Goal: Information Seeking & Learning: Learn about a topic

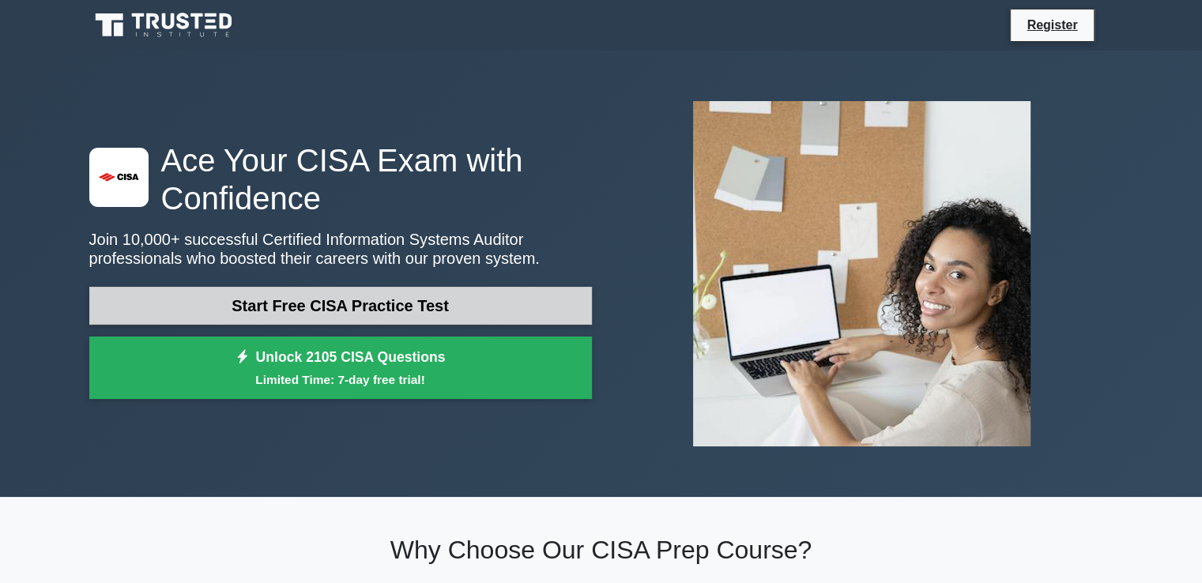
click at [397, 309] on link "Start Free CISA Practice Test" at bounding box center [340, 306] width 503 height 38
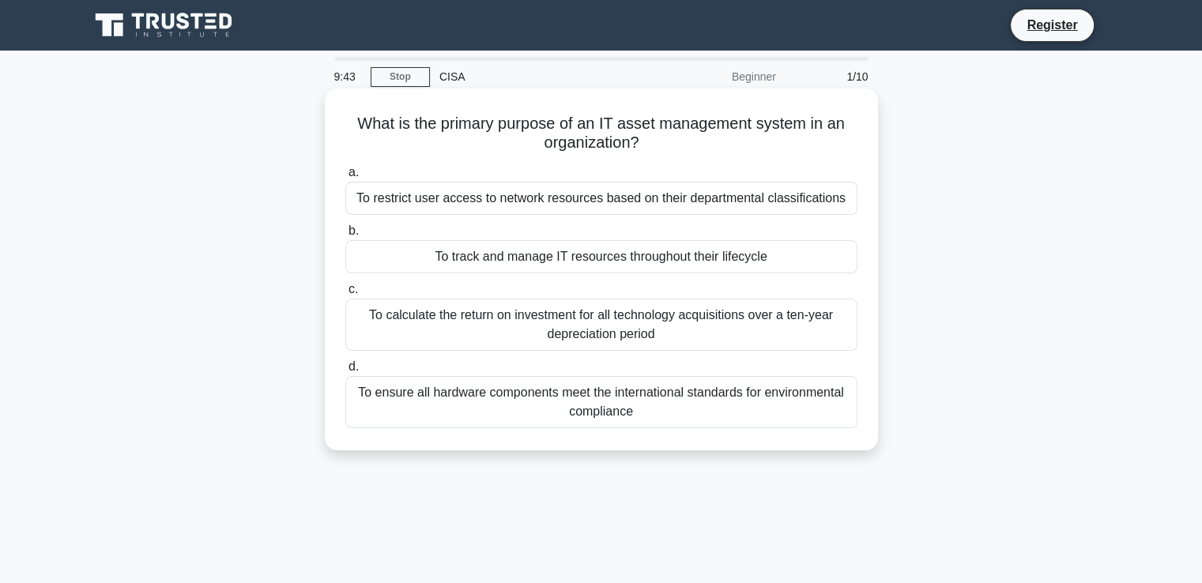
click at [515, 200] on div "To restrict user access to network resources based on their departmental classi…" at bounding box center [601, 198] width 512 height 33
click at [345, 178] on input "a. To restrict user access to network resources based on their departmental cla…" at bounding box center [345, 173] width 0 height 10
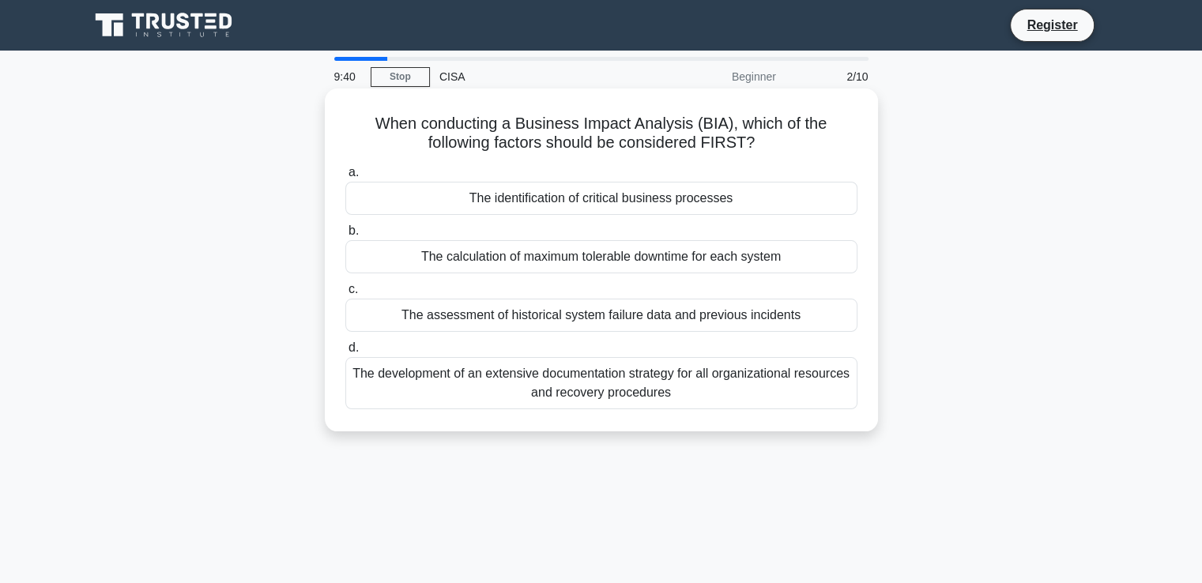
click at [655, 251] on div "The calculation of maximum tolerable downtime for each system" at bounding box center [601, 256] width 512 height 33
click at [345, 236] on input "b. The calculation of maximum tolerable downtime for each system" at bounding box center [345, 231] width 0 height 10
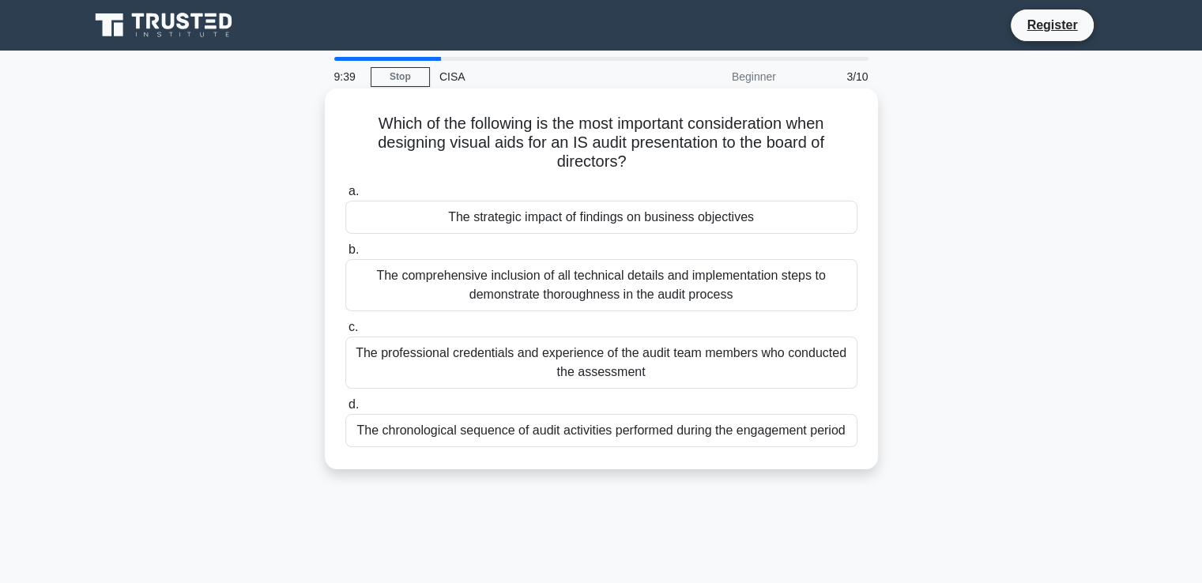
click at [617, 277] on div "The comprehensive inclusion of all technical details and implementation steps t…" at bounding box center [601, 285] width 512 height 52
click at [345, 255] on input "b. The comprehensive inclusion of all technical details and implementation step…" at bounding box center [345, 250] width 0 height 10
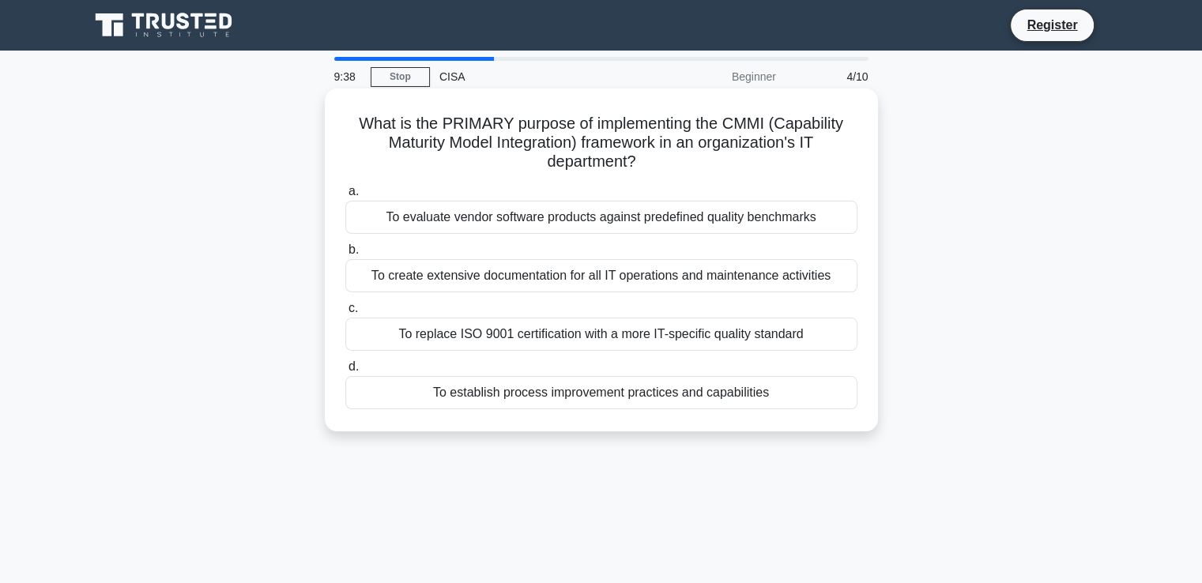
click at [508, 277] on div "To create extensive documentation for all IT operations and maintenance activit…" at bounding box center [601, 275] width 512 height 33
click at [345, 255] on input "b. To create extensive documentation for all IT operations and maintenance acti…" at bounding box center [345, 250] width 0 height 10
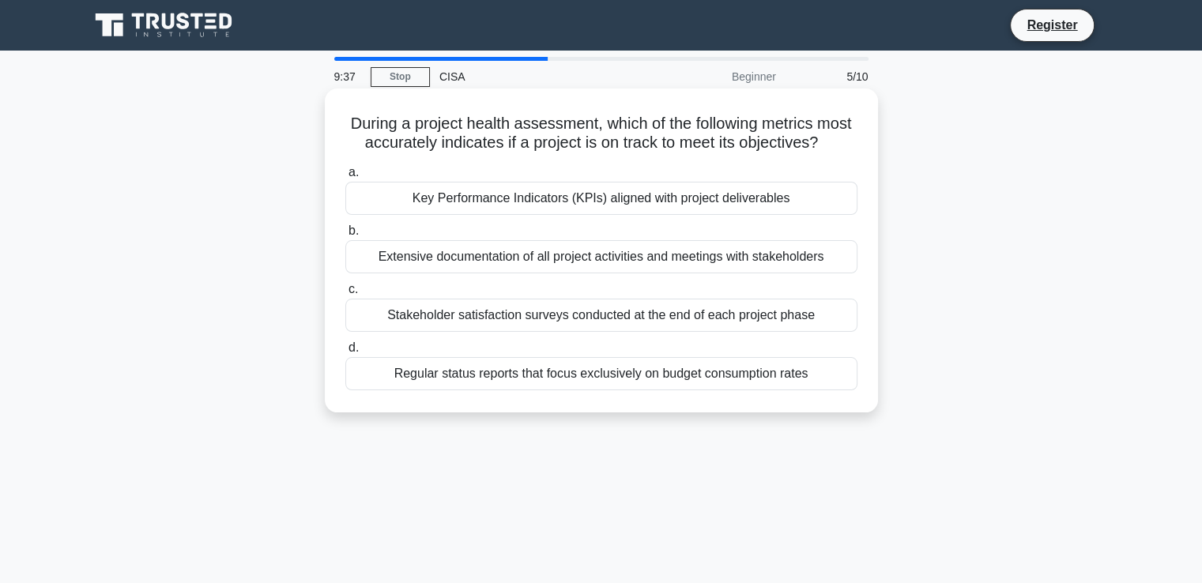
click at [810, 332] on div "Stakeholder satisfaction surveys conducted at the end of each project phase" at bounding box center [601, 315] width 512 height 33
click at [345, 295] on input "c. Stakeholder satisfaction surveys conducted at the end of each project phase" at bounding box center [345, 290] width 0 height 10
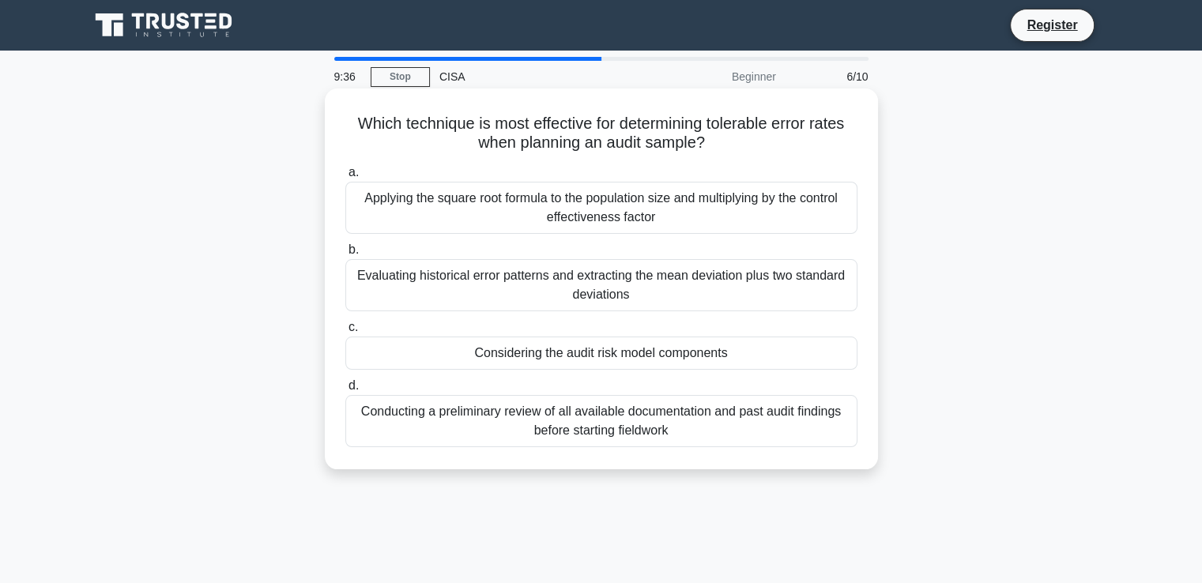
drag, startPoint x: 508, startPoint y: 343, endPoint x: 522, endPoint y: 352, distance: 16.7
click at [508, 343] on div "Considering the audit risk model components" at bounding box center [601, 353] width 512 height 33
click at [523, 354] on div "Considering the audit risk model components" at bounding box center [601, 353] width 512 height 33
click at [345, 333] on input "c. Considering the audit risk model components" at bounding box center [345, 328] width 0 height 10
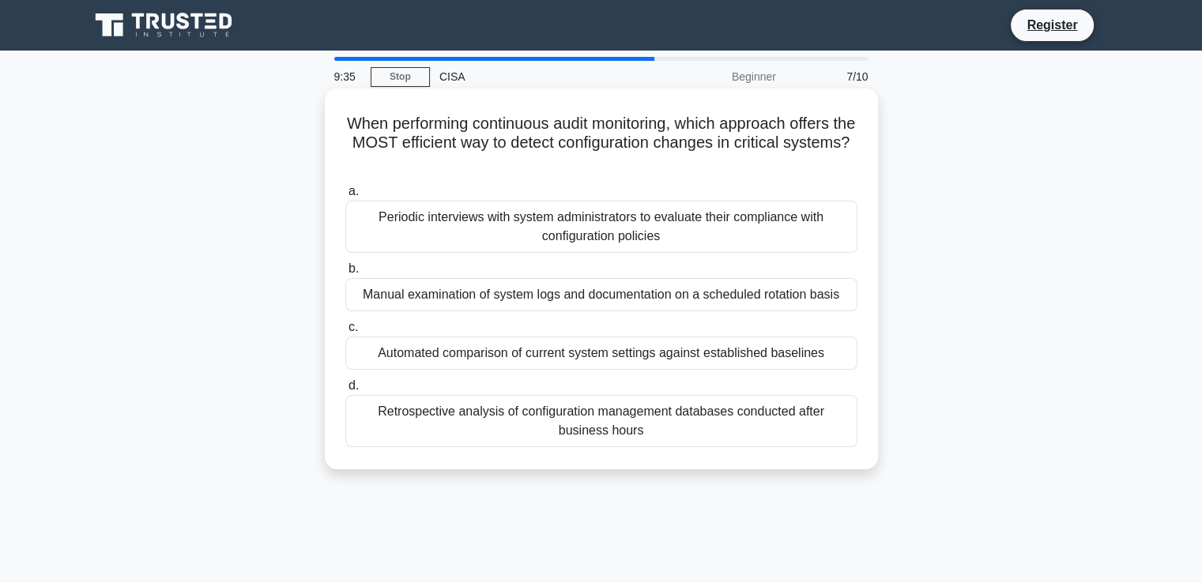
click at [615, 347] on div "Automated comparison of current system settings against established baselines" at bounding box center [601, 353] width 512 height 33
click at [345, 333] on input "c. Automated comparison of current system settings against established baselines" at bounding box center [345, 328] width 0 height 10
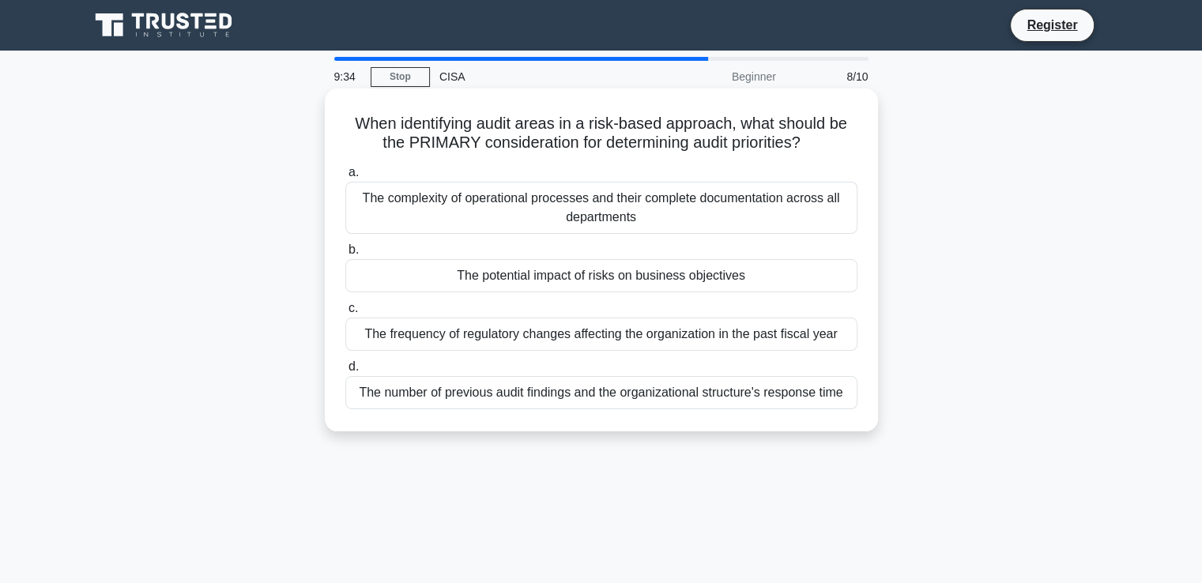
click at [625, 194] on div "The complexity of operational processes and their complete documentation across…" at bounding box center [601, 208] width 512 height 52
click at [345, 178] on input "a. The complexity of operational processes and their complete documentation acr…" at bounding box center [345, 173] width 0 height 10
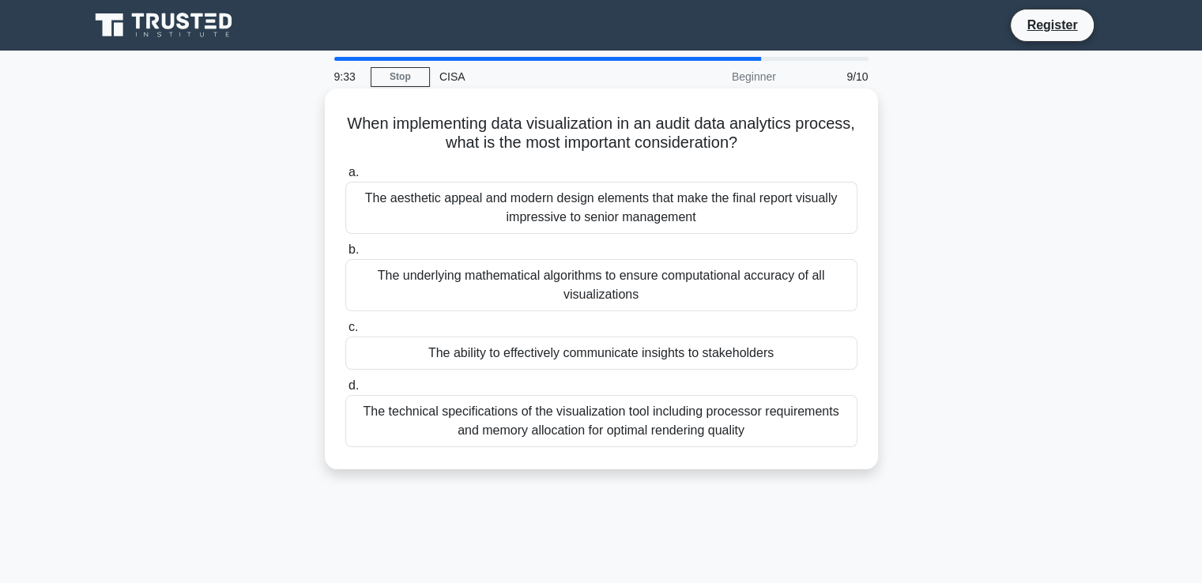
click at [670, 271] on div "The underlying mathematical algorithms to ensure computational accuracy of all …" at bounding box center [601, 285] width 512 height 52
click at [345, 255] on input "b. The underlying mathematical algorithms to ensure computational accuracy of a…" at bounding box center [345, 250] width 0 height 10
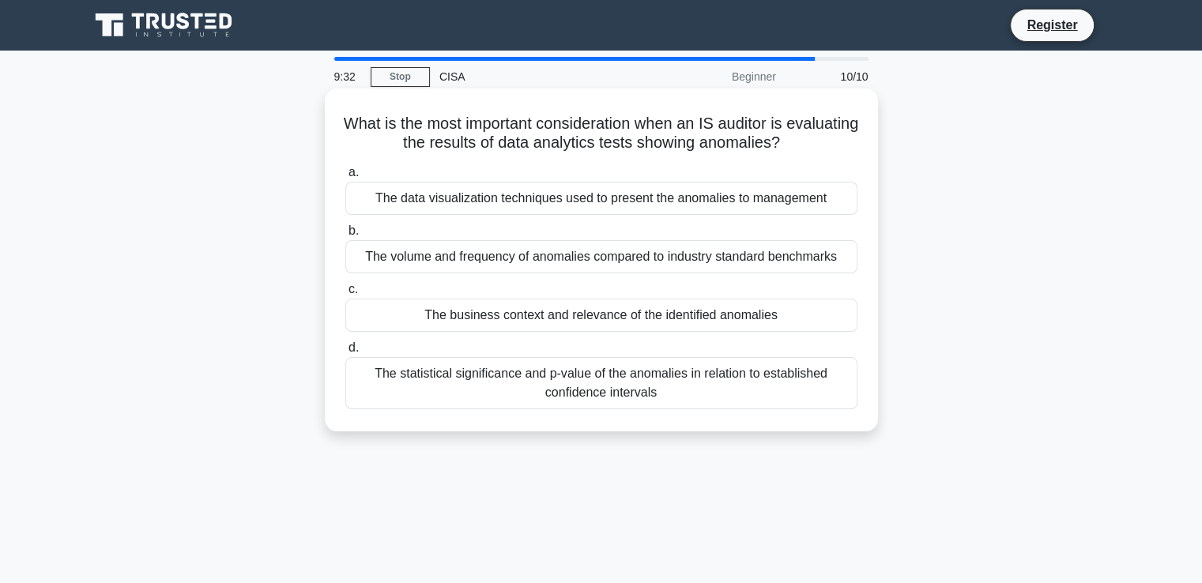
click at [714, 324] on div "The business context and relevance of the identified anomalies" at bounding box center [601, 315] width 512 height 33
click at [345, 295] on input "c. The business context and relevance of the identified anomalies" at bounding box center [345, 290] width 0 height 10
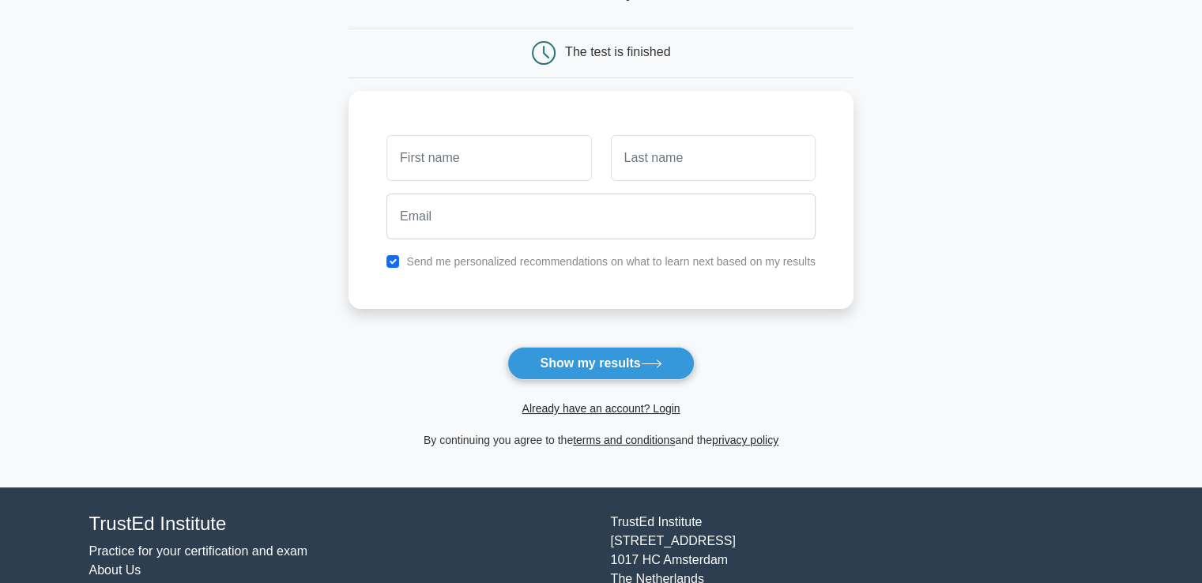
scroll to position [158, 0]
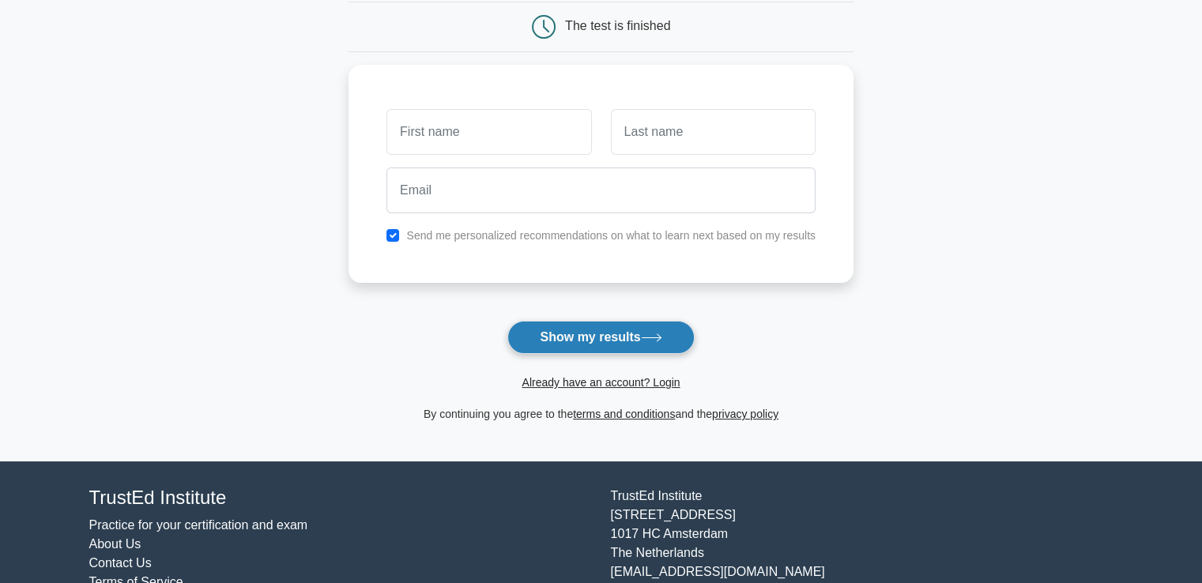
click at [637, 337] on button "Show my results" at bounding box center [601, 337] width 187 height 33
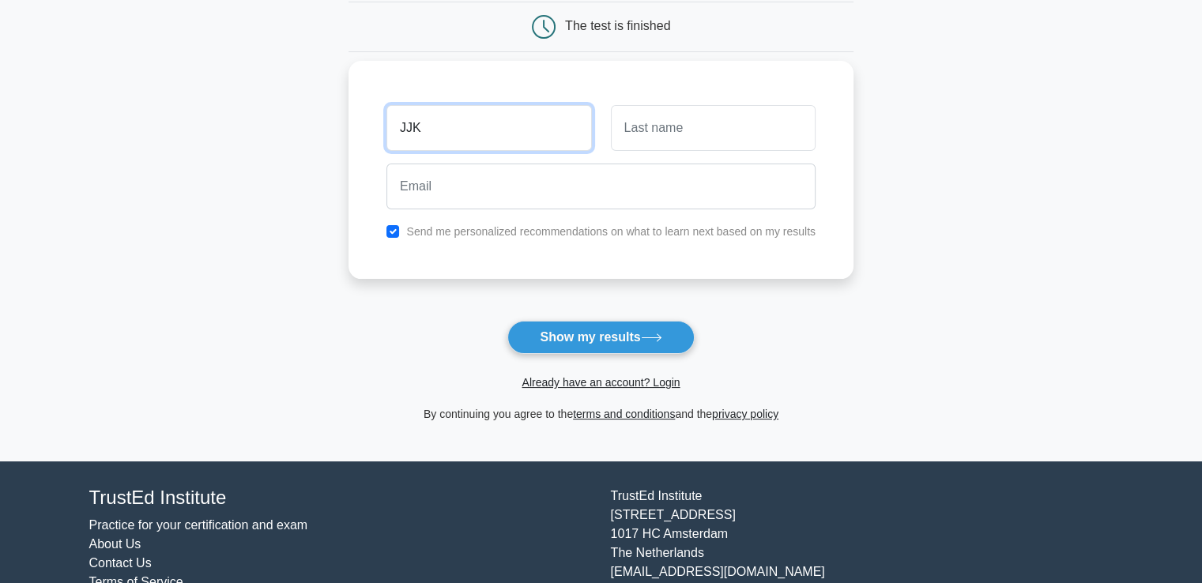
type input "JJK"
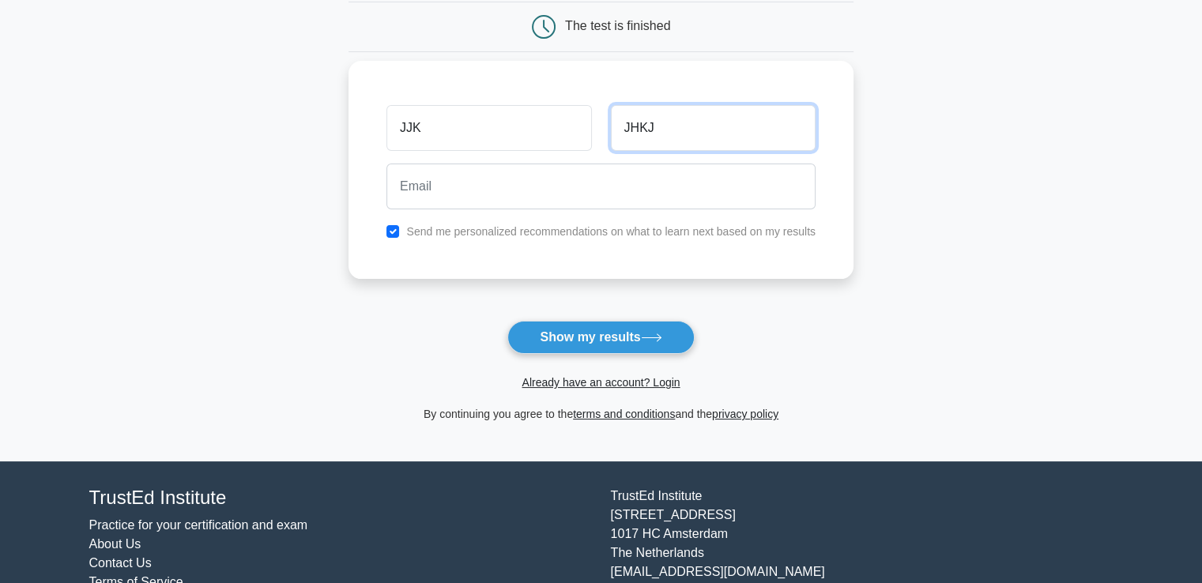
type input "JHKJ"
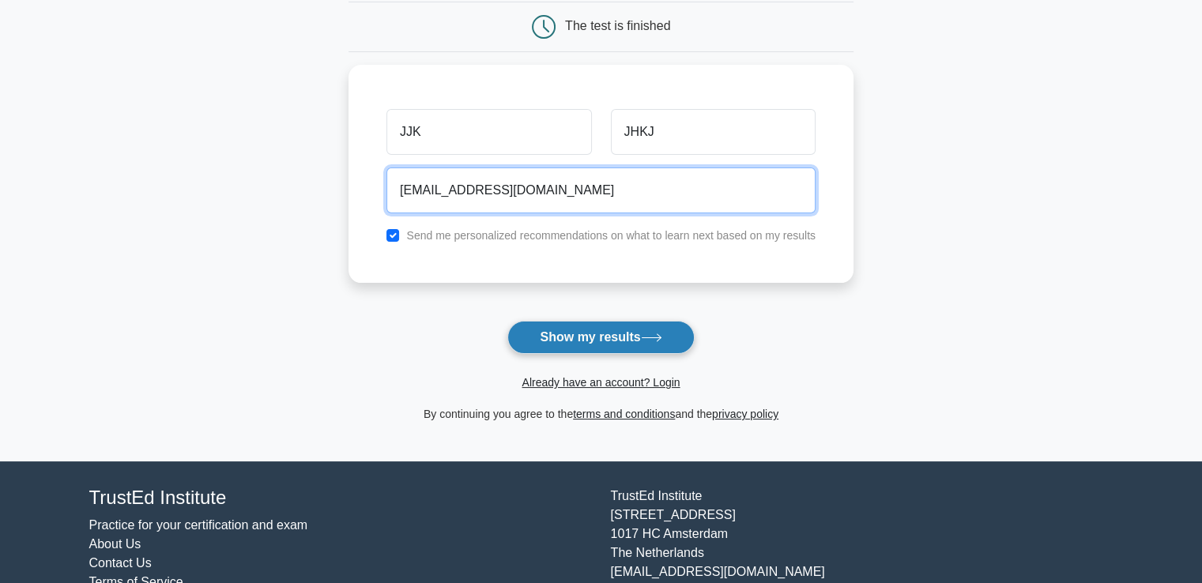
type input "NNM@KFKLF.CM"
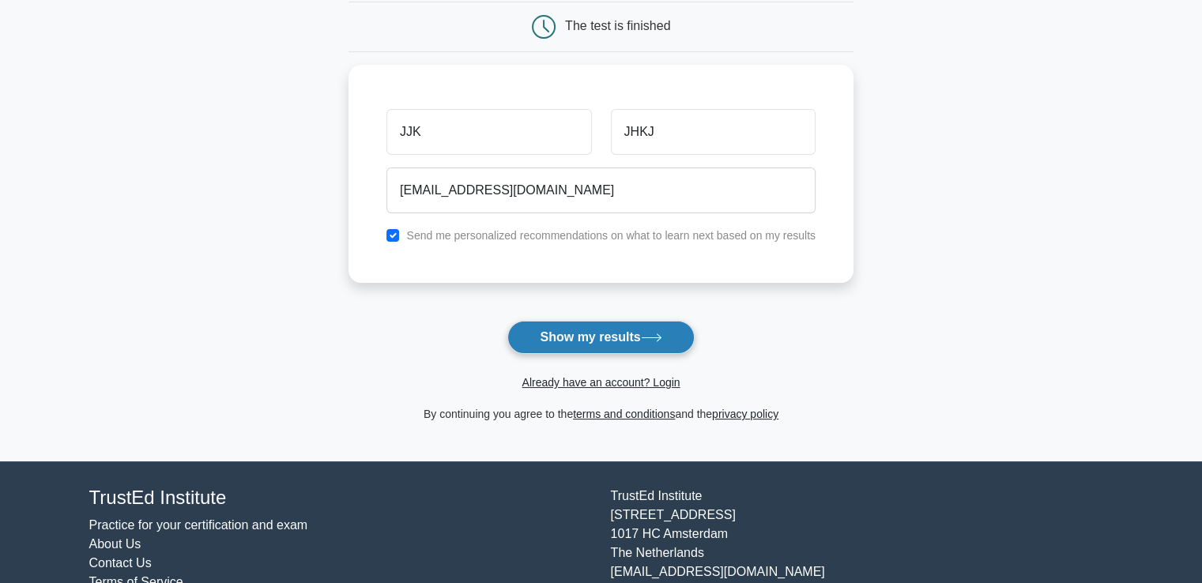
click at [593, 326] on button "Show my results" at bounding box center [601, 337] width 187 height 33
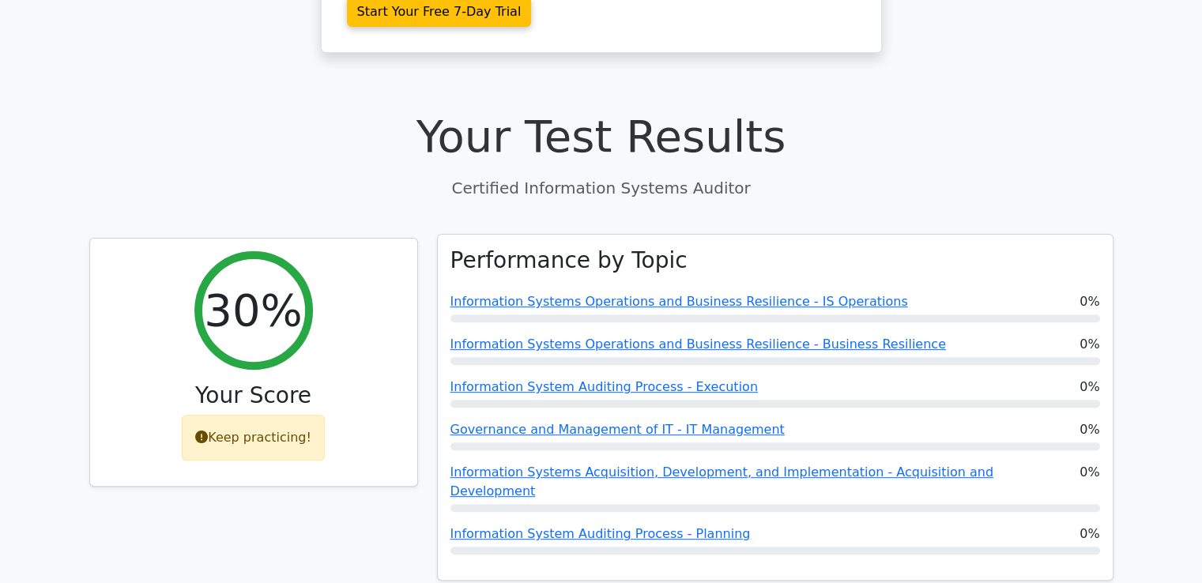
scroll to position [474, 0]
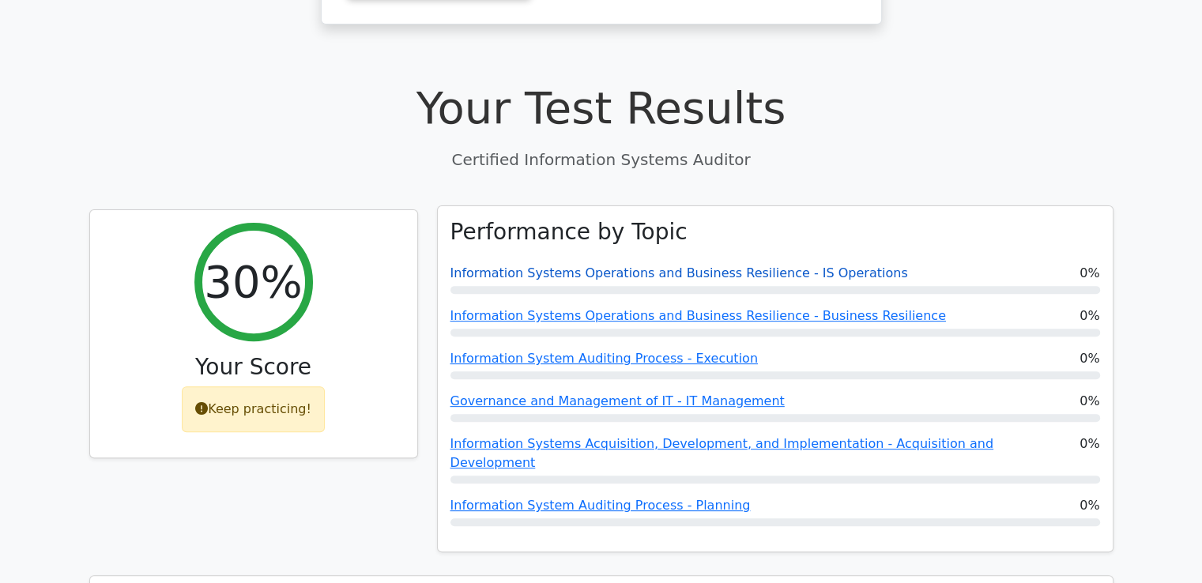
drag, startPoint x: 675, startPoint y: 205, endPoint x: 678, endPoint y: 214, distance: 10.0
click at [677, 210] on div "Performance by Topic Information Systems Operations and Business Resilience - I…" at bounding box center [775, 379] width 675 height 346
click at [720, 266] on link "Information Systems Operations and Business Resilience - IS Operations" at bounding box center [680, 273] width 458 height 15
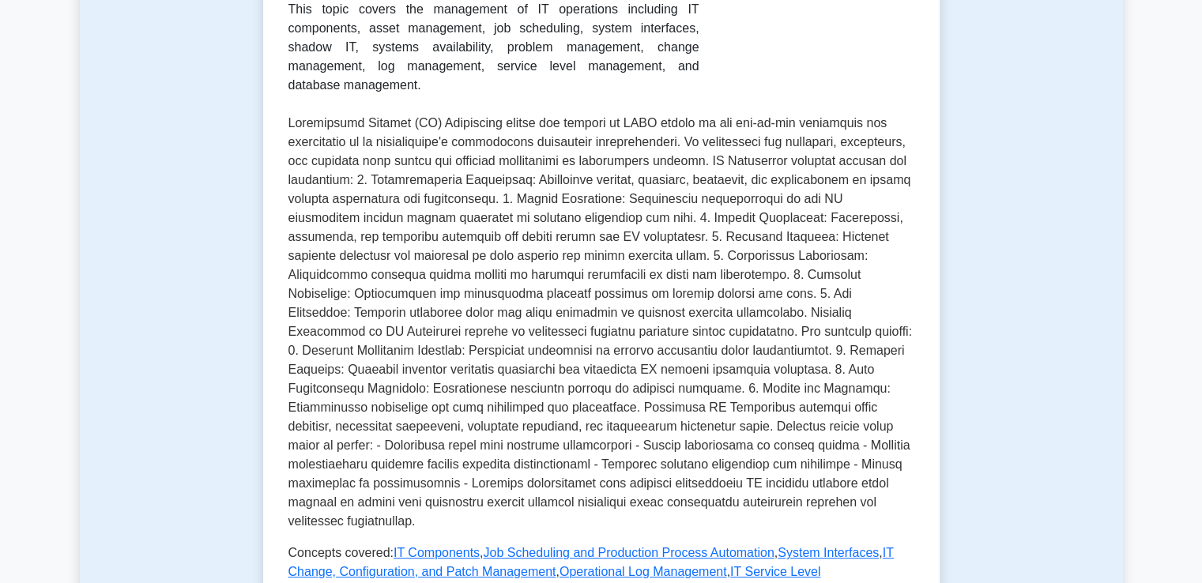
scroll to position [791, 0]
